Goal: Find specific page/section: Find specific page/section

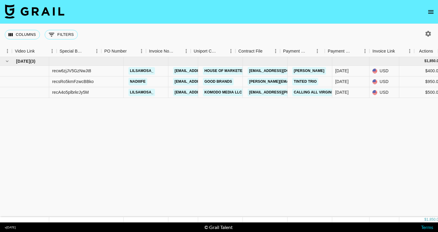
scroll to position [0, 552]
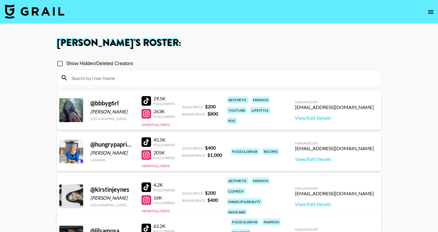
click at [432, 9] on icon "open drawer" at bounding box center [431, 11] width 7 height 7
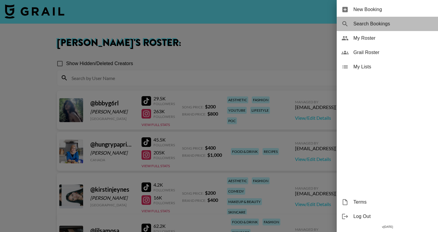
click at [385, 25] on span "Search Bookings" at bounding box center [394, 23] width 80 height 7
select select "id"
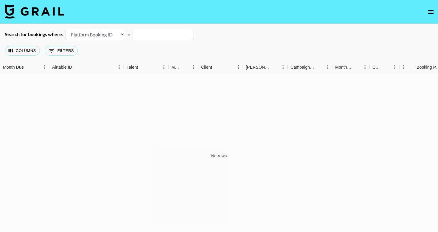
scroll to position [16, 0]
